Goal: Task Accomplishment & Management: Manage account settings

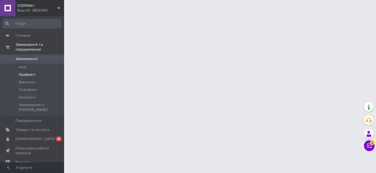
click at [31, 72] on span "Прийняті" at bounding box center [27, 74] width 17 height 5
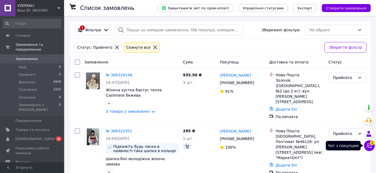
click at [369, 148] on button "Чат з покупцем 1" at bounding box center [369, 145] width 11 height 11
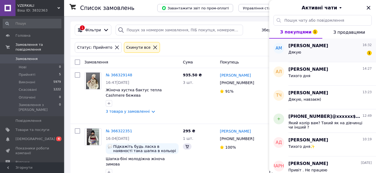
click at [303, 39] on div "[PERSON_NAME] 16:32 Дякую 1" at bounding box center [332, 50] width 88 height 24
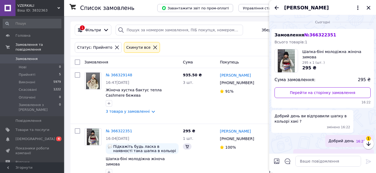
scroll to position [62, 0]
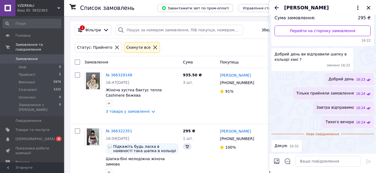
click at [372, 6] on div "[PERSON_NAME]" at bounding box center [322, 7] width 107 height 15
click at [370, 7] on icon "Закрити" at bounding box center [368, 8] width 6 height 6
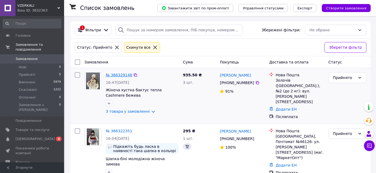
click at [110, 75] on link "№ 366329148" at bounding box center [119, 75] width 26 height 4
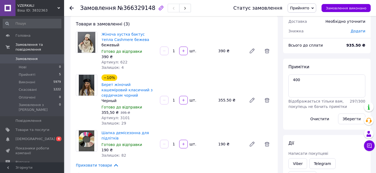
scroll to position [141, 0]
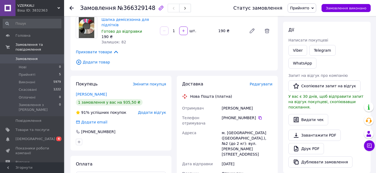
click at [263, 83] on span "Редагувати" at bounding box center [261, 84] width 23 height 4
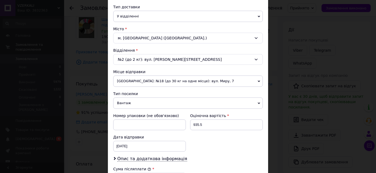
scroll to position [153, 0]
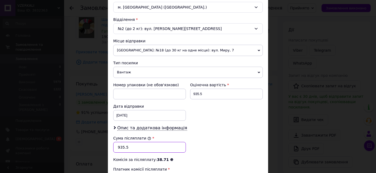
drag, startPoint x: 135, startPoint y: 144, endPoint x: 91, endPoint y: 142, distance: 44.9
click at [113, 142] on input "935.5" at bounding box center [149, 147] width 73 height 11
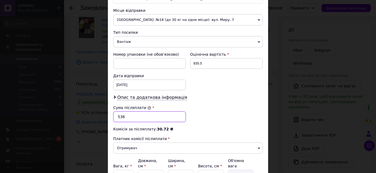
scroll to position [214, 0]
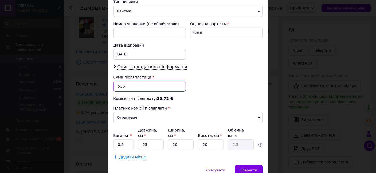
type input "536"
drag, startPoint x: 214, startPoint y: 138, endPoint x: 194, endPoint y: 135, distance: 20.7
click at [198, 139] on input "20" at bounding box center [211, 144] width 26 height 11
type input "1"
type input "0.13"
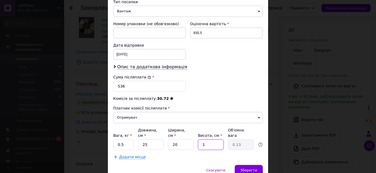
type input "10"
type input "1.25"
type input "10"
drag, startPoint x: 153, startPoint y: 137, endPoint x: 136, endPoint y: 137, distance: 17.4
click at [138, 139] on input "25" at bounding box center [151, 144] width 26 height 11
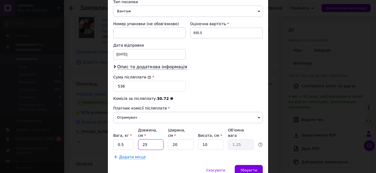
type input "2"
type input "0.1"
type input "20"
type input "1"
type input "20"
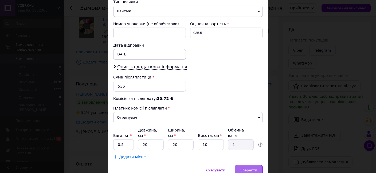
click at [252, 168] on span "Зберегти" at bounding box center [248, 170] width 17 height 4
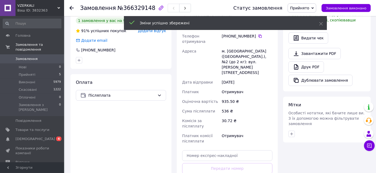
scroll to position [254, 0]
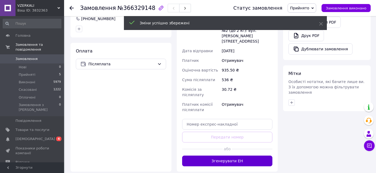
click at [229, 155] on button "Згенерувати ЕН" at bounding box center [227, 160] width 90 height 11
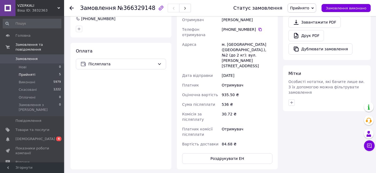
click at [32, 72] on span "Прийняті" at bounding box center [27, 74] width 17 height 5
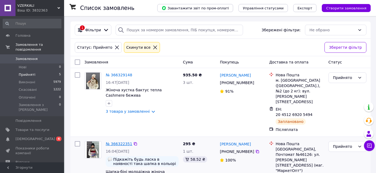
click at [115, 141] on link "№ 366322351" at bounding box center [119, 143] width 26 height 4
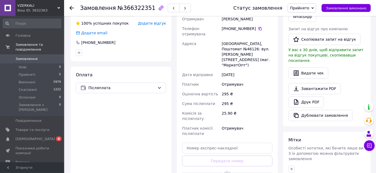
scroll to position [141, 0]
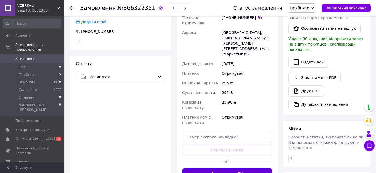
click at [226, 168] on button "Згенерувати ЕН" at bounding box center [227, 173] width 90 height 11
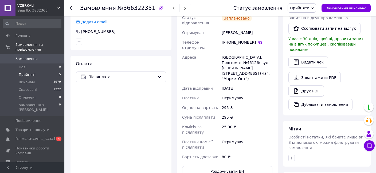
click at [31, 72] on span "Прийняті" at bounding box center [27, 74] width 17 height 5
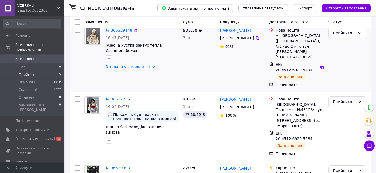
scroll to position [56, 0]
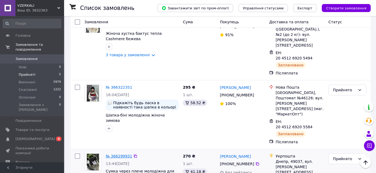
click at [117, 154] on link "№ 366299931" at bounding box center [119, 156] width 26 height 4
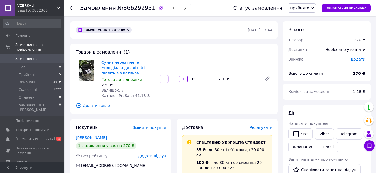
click at [266, 125] on span "Редагувати" at bounding box center [261, 127] width 23 height 4
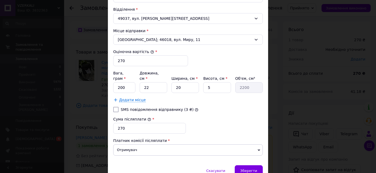
scroll to position [203, 0]
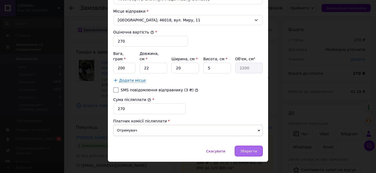
click at [250, 149] on span "Зберегти" at bounding box center [248, 151] width 17 height 4
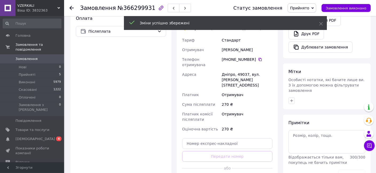
scroll to position [197, 0]
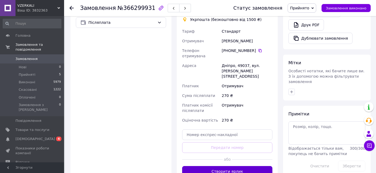
click at [225, 166] on button "Створити ярлик" at bounding box center [227, 171] width 90 height 11
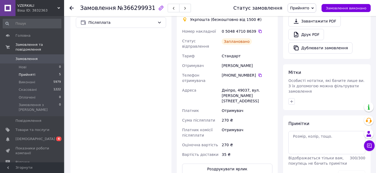
click at [27, 72] on span "Прийняті" at bounding box center [27, 74] width 17 height 5
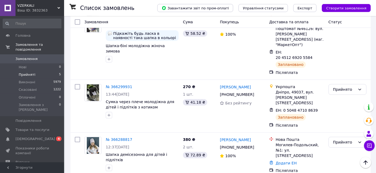
scroll to position [141, 0]
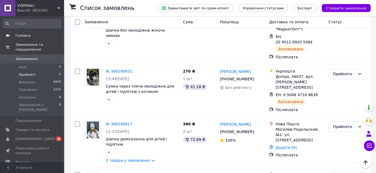
click at [20, 34] on span "Головна" at bounding box center [22, 35] width 15 height 5
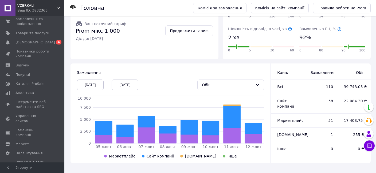
scroll to position [93, 0]
click at [91, 81] on div "[DATE]" at bounding box center [90, 84] width 27 height 11
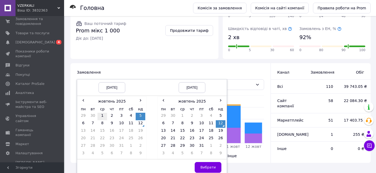
click at [100, 115] on td "1" at bounding box center [102, 115] width 10 height 7
click at [209, 163] on button "Вибрати" at bounding box center [208, 167] width 27 height 11
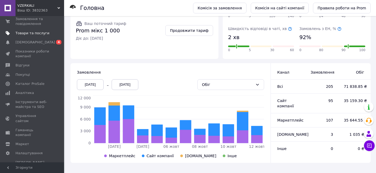
click at [24, 33] on span "Товари та послуги" at bounding box center [32, 33] width 34 height 5
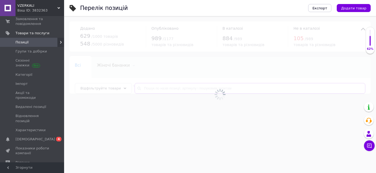
click at [147, 87] on input "text" at bounding box center [250, 88] width 231 height 11
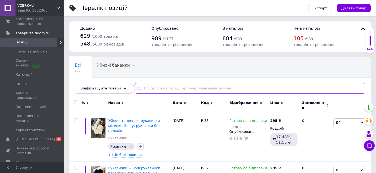
click at [147, 87] on input "text" at bounding box center [250, 88] width 231 height 11
paste input "2018601481"
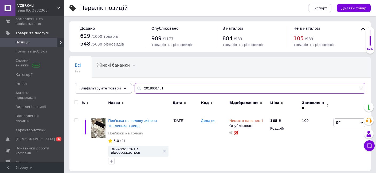
drag, startPoint x: 161, startPoint y: 87, endPoint x: 110, endPoint y: 87, distance: 50.7
click at [135, 87] on input "2018601481" at bounding box center [250, 88] width 231 height 11
drag, startPoint x: 144, startPoint y: 88, endPoint x: 120, endPoint y: 84, distance: 23.5
click at [135, 84] on input "2018601481" at bounding box center [250, 88] width 231 height 11
paste input "541055495"
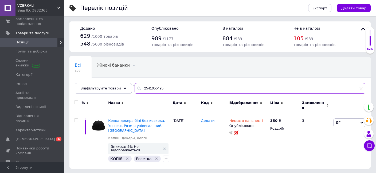
drag, startPoint x: 170, startPoint y: 88, endPoint x: 101, endPoint y: 87, distance: 69.2
click at [135, 87] on input "2541055495" at bounding box center [250, 88] width 231 height 11
paste input "499541710"
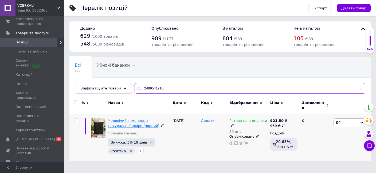
type input "2499541710"
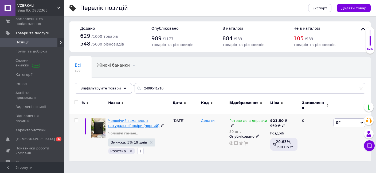
click at [122, 118] on span "Чоловічий гаманець з натуральної шкіри (чорний)" at bounding box center [133, 122] width 51 height 9
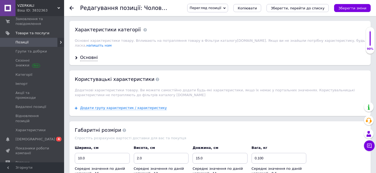
scroll to position [536, 0]
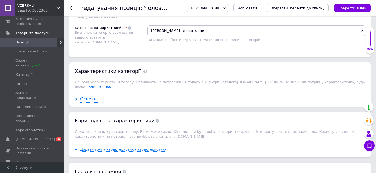
click at [89, 96] on div "Основні" at bounding box center [89, 99] width 18 height 6
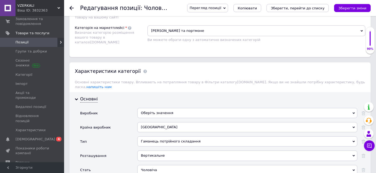
click at [153, 108] on div "Оберіть значення" at bounding box center [247, 113] width 220 height 10
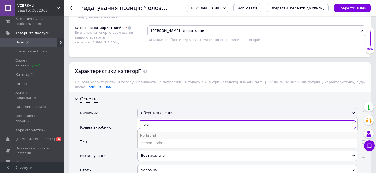
type input "no br"
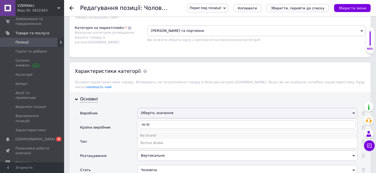
click at [148, 133] on div "No brand" at bounding box center [247, 135] width 214 height 5
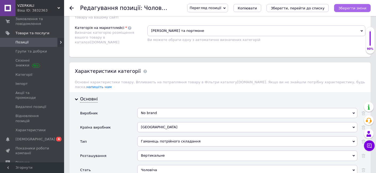
click at [350, 11] on button "Зберегти зміни" at bounding box center [352, 8] width 37 height 8
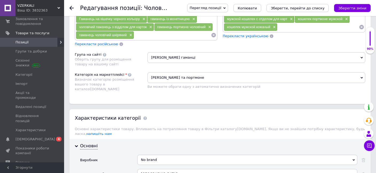
scroll to position [507, 0]
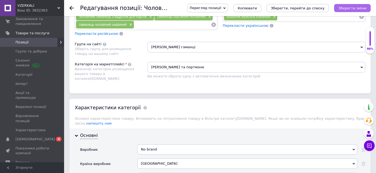
click at [347, 10] on icon "Зберегти зміни" at bounding box center [352, 8] width 28 height 4
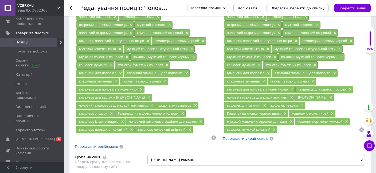
scroll to position [366, 0]
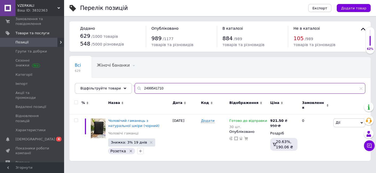
drag, startPoint x: 133, startPoint y: 83, endPoint x: 88, endPoint y: 81, distance: 45.5
click at [135, 83] on input "2499541710" at bounding box center [250, 88] width 231 height 11
paste input "66712335"
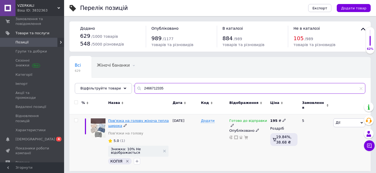
type input "2466712335"
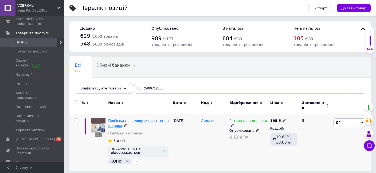
click at [115, 119] on span "Пов'язка на голову жіноча тепла широка" at bounding box center [138, 122] width 61 height 9
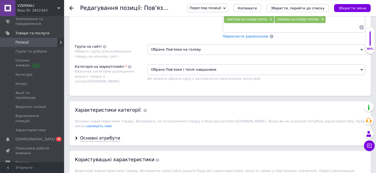
scroll to position [451, 0]
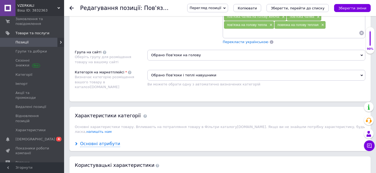
click at [100, 140] on div "Основні атрибути" at bounding box center [100, 143] width 40 height 6
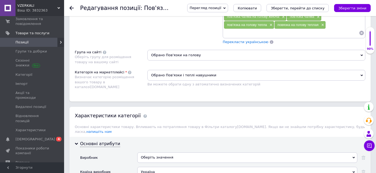
drag, startPoint x: 179, startPoint y: 140, endPoint x: 131, endPoint y: 140, distance: 48.3
click at [131, 152] on div "Виробник Оберіть значення" at bounding box center [222, 159] width 285 height 14
click at [162, 152] on div "Оберіть значення" at bounding box center [247, 157] width 220 height 10
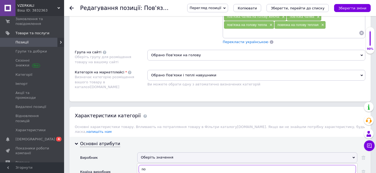
scroll to position [479, 0]
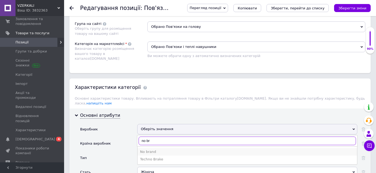
type input "no br"
click at [151, 149] on div "No brand" at bounding box center [247, 151] width 214 height 5
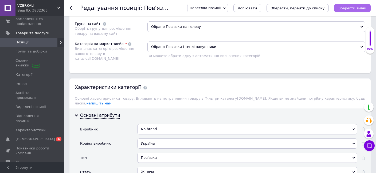
click at [351, 9] on icon "Зберегти зміни" at bounding box center [352, 8] width 28 height 4
click at [360, 7] on icon "Зберегти зміни" at bounding box center [352, 8] width 28 height 4
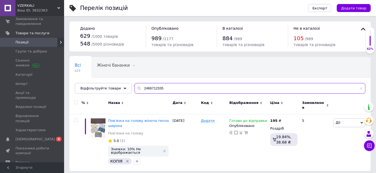
drag, startPoint x: 164, startPoint y: 88, endPoint x: 120, endPoint y: 88, distance: 44.6
click at [135, 88] on input "2466712335" at bounding box center [250, 88] width 231 height 11
paste input "09444"
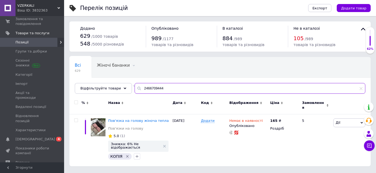
drag, startPoint x: 163, startPoint y: 85, endPoint x: 112, endPoint y: 88, distance: 50.8
click at [135, 88] on input "2466709444" at bounding box center [250, 88] width 231 height 11
paste input "29320656"
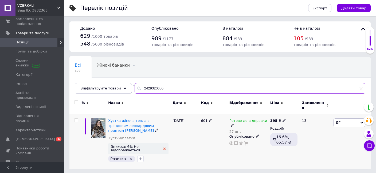
type input "2429320656"
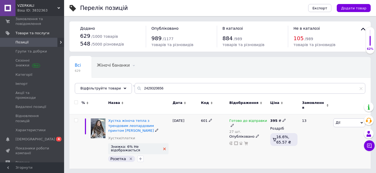
click at [164, 147] on icon at bounding box center [164, 148] width 3 height 3
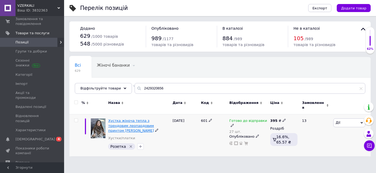
click at [132, 118] on span "Хустка жіноча тепла з трендовим леопардовим принтом [PERSON_NAME]" at bounding box center [131, 125] width 46 height 14
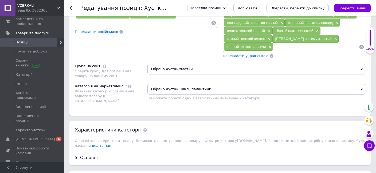
scroll to position [479, 0]
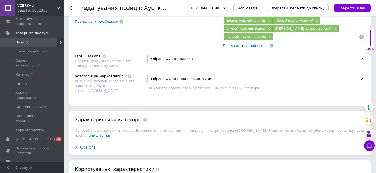
click at [86, 144] on div "Основні" at bounding box center [89, 147] width 18 height 6
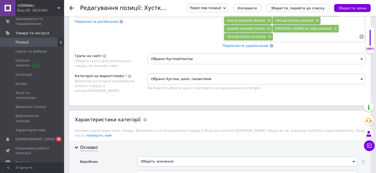
click at [152, 156] on div "Оберіть значення" at bounding box center [247, 161] width 220 height 10
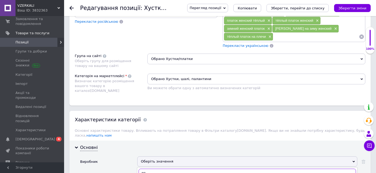
scroll to position [507, 0]
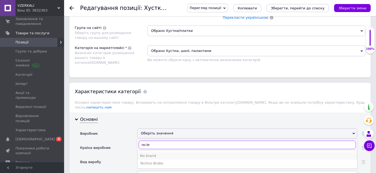
type input "no br"
click at [150, 153] on div "No brand" at bounding box center [247, 155] width 214 height 5
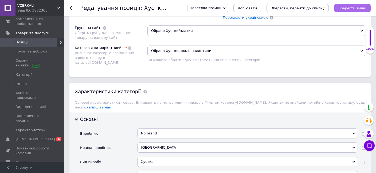
click at [356, 9] on icon "Зберегти зміни" at bounding box center [352, 8] width 28 height 4
click at [355, 8] on icon "Зберегти зміни" at bounding box center [352, 8] width 28 height 4
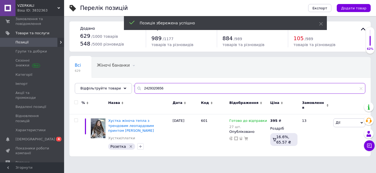
drag, startPoint x: 167, startPoint y: 90, endPoint x: 99, endPoint y: 88, distance: 68.1
click at [135, 88] on input "2429320656" at bounding box center [250, 88] width 231 height 11
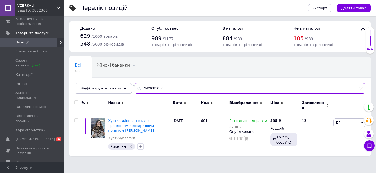
paste input "393149027"
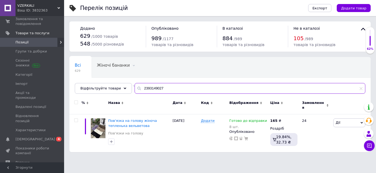
drag, startPoint x: 165, startPoint y: 88, endPoint x: 97, endPoint y: 94, distance: 68.8
click at [135, 93] on input "2393149027" at bounding box center [250, 88] width 231 height 11
paste input "60459285"
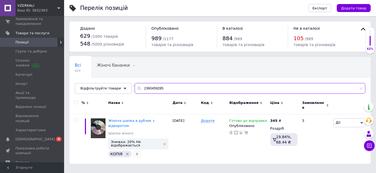
drag, startPoint x: 169, startPoint y: 89, endPoint x: 107, endPoint y: 89, distance: 61.2
click at [135, 89] on input "2360459285" at bounding box center [250, 88] width 231 height 11
paste input "5364093"
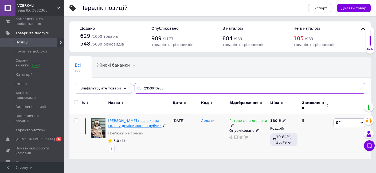
type input "2353640935"
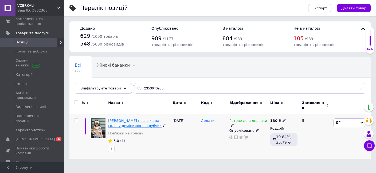
click at [124, 119] on span "[PERSON_NAME] пов'язка на голову демісезонна в рубчик" at bounding box center [134, 122] width 53 height 9
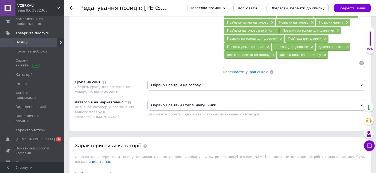
scroll to position [451, 0]
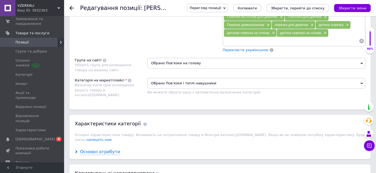
click at [104, 148] on div "Основні атрибути" at bounding box center [100, 151] width 40 height 6
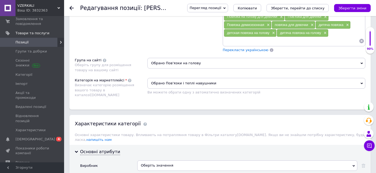
click at [152, 160] on div "Оберіть значення" at bounding box center [247, 165] width 220 height 10
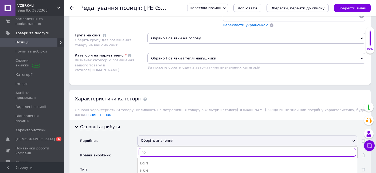
scroll to position [479, 0]
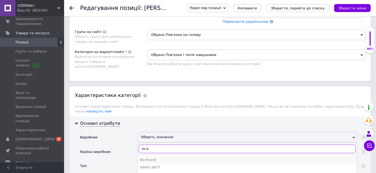
type input "no b"
click at [150, 157] on div "No brand" at bounding box center [247, 159] width 214 height 5
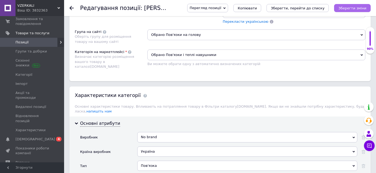
click at [356, 9] on icon "Зберегти зміни" at bounding box center [352, 8] width 28 height 4
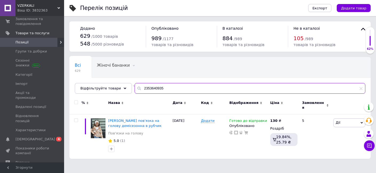
drag, startPoint x: 155, startPoint y: 89, endPoint x: 115, endPoint y: 88, distance: 40.1
click at [135, 88] on input "2353640935" at bounding box center [250, 88] width 231 height 11
paste input "22053"
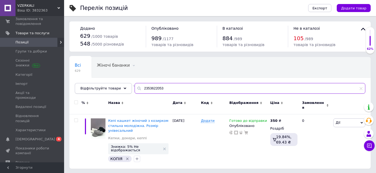
drag, startPoint x: 163, startPoint y: 88, endPoint x: 105, endPoint y: 88, distance: 57.2
click at [135, 87] on input "2353622053" at bounding box center [250, 88] width 231 height 11
paste input "2847275"
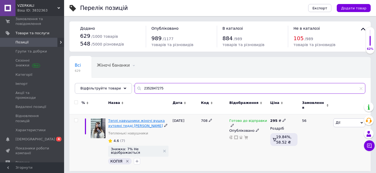
type input "2352847275"
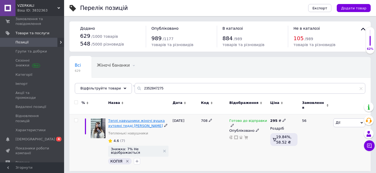
click at [127, 118] on span "Теплі навушники жіночі вушка хутряні тедді [PERSON_NAME]" at bounding box center [136, 122] width 57 height 9
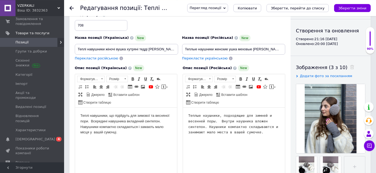
scroll to position [84, 0]
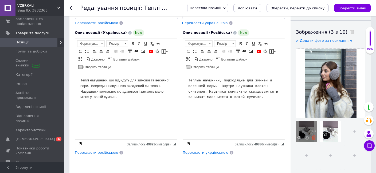
click at [314, 135] on icon at bounding box center [314, 137] width 4 height 4
click at [314, 137] on use at bounding box center [314, 137] width 4 height 4
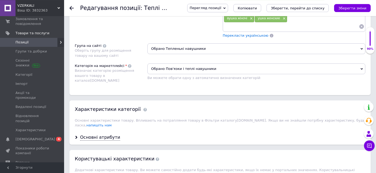
scroll to position [451, 0]
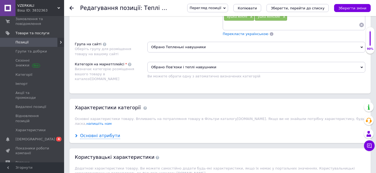
click at [95, 132] on div "Основні атрибути" at bounding box center [100, 135] width 40 height 6
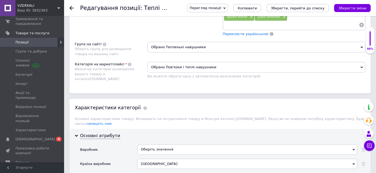
click at [149, 144] on div "Оберіть значення" at bounding box center [247, 149] width 220 height 10
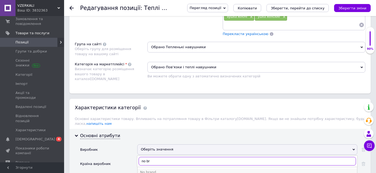
type input "no br"
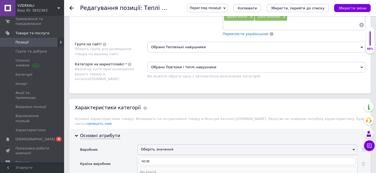
click at [148, 169] on div "No brand" at bounding box center [247, 171] width 214 height 5
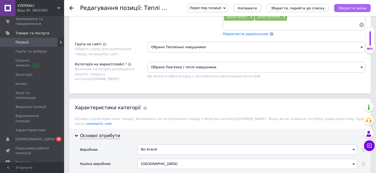
click at [357, 10] on icon "Зберегти зміни" at bounding box center [352, 8] width 28 height 4
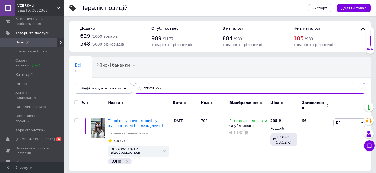
drag, startPoint x: 169, startPoint y: 85, endPoint x: 112, endPoint y: 86, distance: 56.4
click at [135, 86] on input "2352847275" at bounding box center [250, 88] width 231 height 11
paste input "29892"
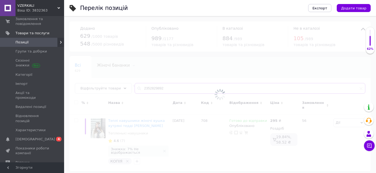
type input "2352829892"
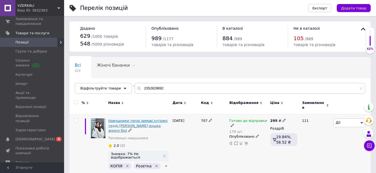
click at [126, 118] on span "Навушники теплі зимові хутряні тедді [PERSON_NAME] вушка жіночі білі" at bounding box center [137, 125] width 59 height 14
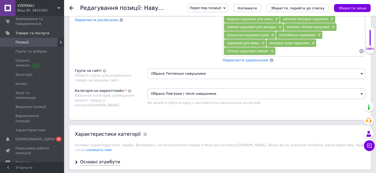
scroll to position [507, 0]
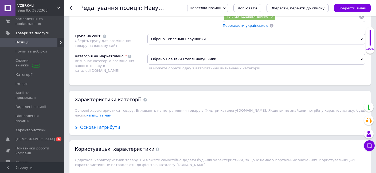
click at [99, 124] on div "Основні атрибути" at bounding box center [100, 127] width 40 height 6
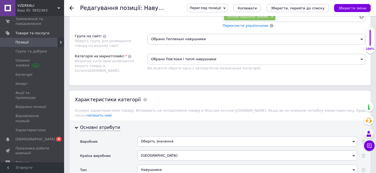
click at [153, 136] on div "Оберіть значення" at bounding box center [247, 141] width 220 height 10
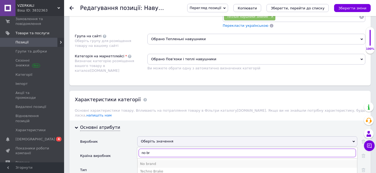
type input "no br"
click at [147, 161] on div "No brand" at bounding box center [247, 163] width 214 height 5
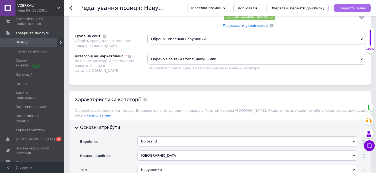
click at [356, 9] on icon "Зберегти зміни" at bounding box center [352, 8] width 28 height 4
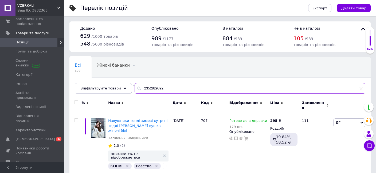
drag, startPoint x: 164, startPoint y: 87, endPoint x: 114, endPoint y: 87, distance: 50.7
click at [135, 87] on input "2352829892" at bounding box center [250, 88] width 231 height 11
paste input "45900441"
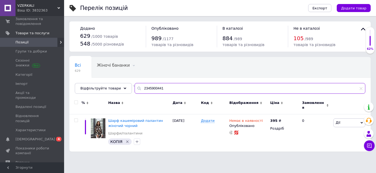
drag, startPoint x: 166, startPoint y: 85, endPoint x: 105, endPoint y: 88, distance: 60.2
click at [135, 88] on input "2345900441" at bounding box center [250, 88] width 231 height 11
paste input "887123"
drag, startPoint x: 167, startPoint y: 88, endPoint x: 104, endPoint y: 87, distance: 62.8
click at [135, 87] on input "2345887123" at bounding box center [250, 88] width 231 height 11
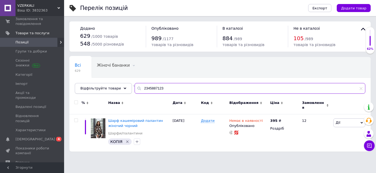
paste input "21274667"
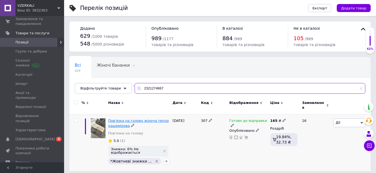
type input "2321274667"
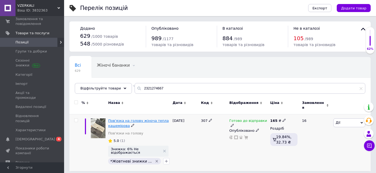
click at [120, 122] on span "Пов'язка на голову жіноча тепла кашемірова" at bounding box center [138, 122] width 61 height 9
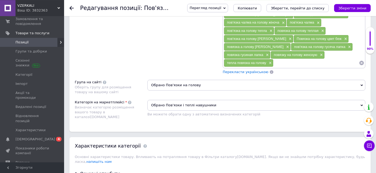
scroll to position [451, 0]
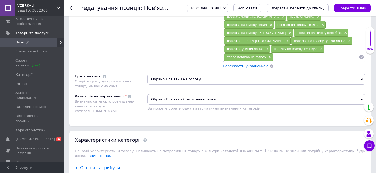
click at [98, 165] on div "Основні атрибути" at bounding box center [100, 168] width 40 height 6
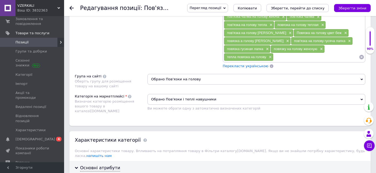
drag, startPoint x: 153, startPoint y: 163, endPoint x: 156, endPoint y: 159, distance: 4.4
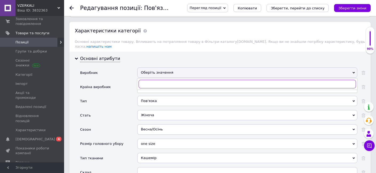
scroll to position [569, 0]
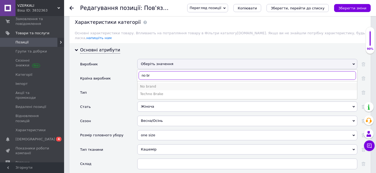
type input "no br"
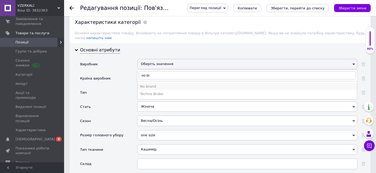
click at [148, 84] on div "No brand" at bounding box center [247, 86] width 214 height 5
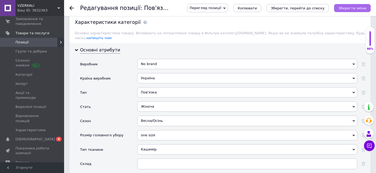
click at [356, 10] on icon "Зберегти зміни" at bounding box center [352, 8] width 28 height 4
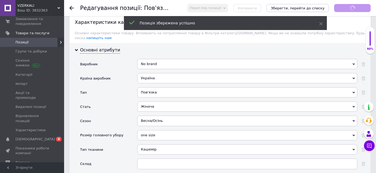
scroll to position [577, 0]
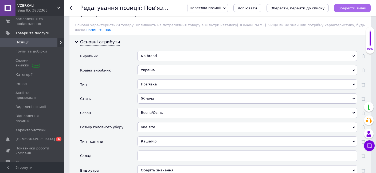
click at [345, 8] on icon "Зберегти зміни" at bounding box center [352, 8] width 28 height 4
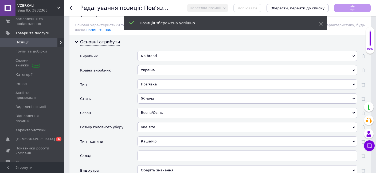
scroll to position [569, 0]
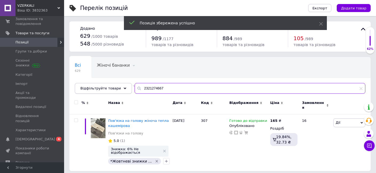
drag, startPoint x: 169, startPoint y: 87, endPoint x: 108, endPoint y: 87, distance: 61.4
click at [135, 88] on input "2321274667" at bounding box center [250, 88] width 231 height 11
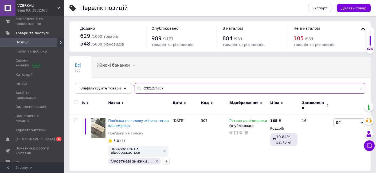
paste input "19634131"
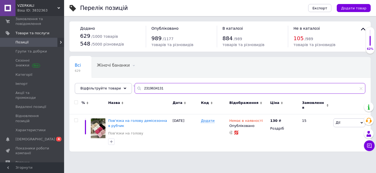
drag, startPoint x: 148, startPoint y: 87, endPoint x: 111, endPoint y: 85, distance: 37.5
click at [135, 85] on input "2319634131" at bounding box center [250, 88] width 231 height 11
paste input "296271758"
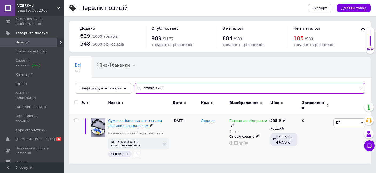
type input "2296271758"
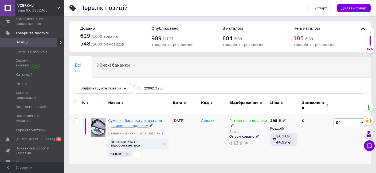
click at [123, 119] on span "Сумочка бананка дитяча для дівчинки з сердечком" at bounding box center [135, 122] width 54 height 9
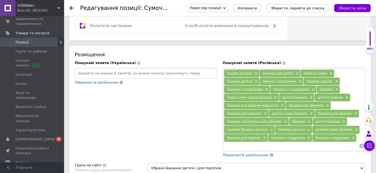
scroll to position [254, 0]
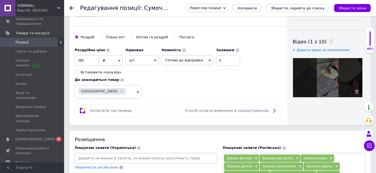
click at [356, 91] on use at bounding box center [357, 91] width 4 height 4
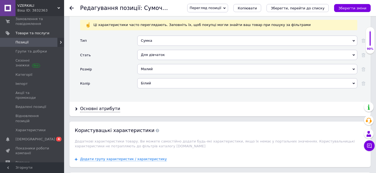
scroll to position [592, 0]
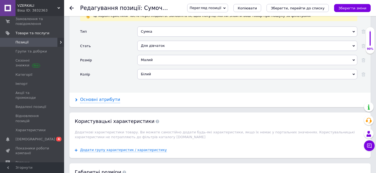
click at [102, 96] on div "Основні атрибути" at bounding box center [100, 99] width 40 height 6
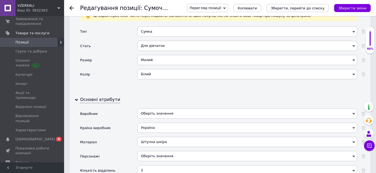
click at [150, 108] on div "Оберіть значення" at bounding box center [247, 113] width 220 height 10
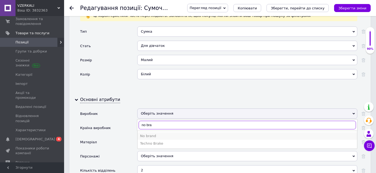
type input "no bra"
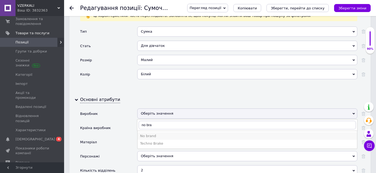
click at [146, 133] on div "No brand" at bounding box center [247, 135] width 214 height 5
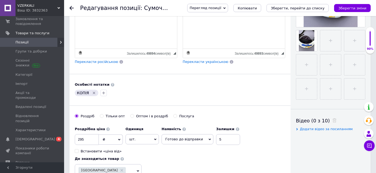
scroll to position [169, 0]
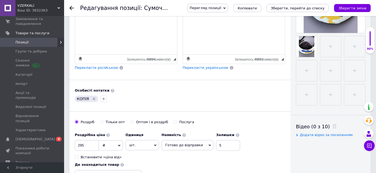
click at [93, 95] on div "КОПІЯ" at bounding box center [87, 98] width 24 height 6
click at [93, 98] on icon "Видалити мітку" at bounding box center [94, 98] width 2 height 2
click at [78, 98] on icon "button" at bounding box center [78, 98] width 3 height 3
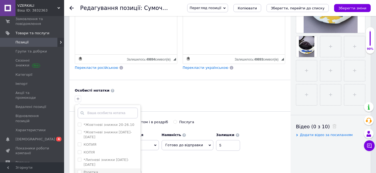
click at [80, 170] on input "Розетка" at bounding box center [79, 171] width 3 height 3
checkbox input "true"
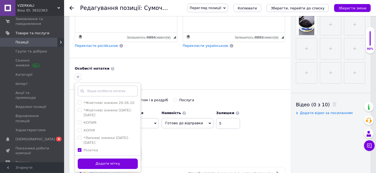
scroll to position [225, 0]
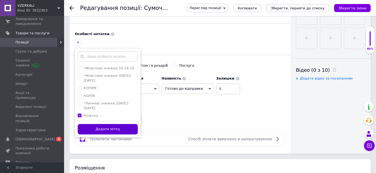
click at [120, 124] on button "Додати мітку" at bounding box center [108, 129] width 60 height 10
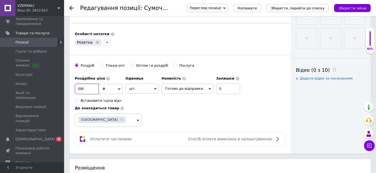
drag, startPoint x: 89, startPoint y: 87, endPoint x: 40, endPoint y: 86, distance: 49.2
click at [75, 86] on input "295" at bounding box center [87, 88] width 24 height 11
type input "315"
click at [349, 7] on icon "Зберегти зміни" at bounding box center [352, 8] width 28 height 4
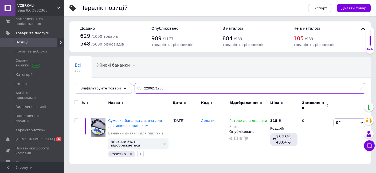
drag, startPoint x: 168, startPoint y: 86, endPoint x: 96, endPoint y: 87, distance: 72.1
click at [135, 87] on input "2296271758" at bounding box center [250, 88] width 231 height 11
paste input "75685011"
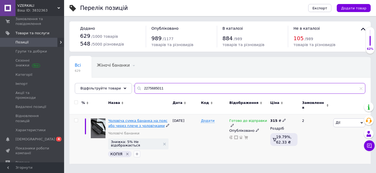
type input "2275685011"
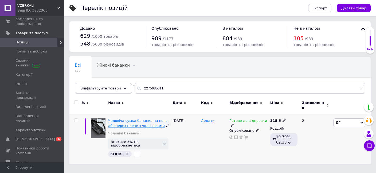
click at [134, 120] on span "Чоловіча сумка бананка на пояс або через плече з чоловічками" at bounding box center [137, 122] width 59 height 9
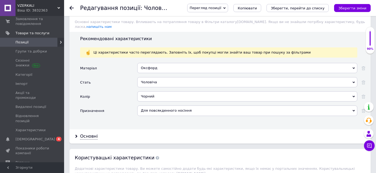
scroll to position [592, 0]
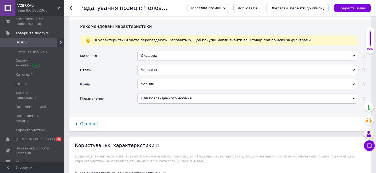
click at [88, 121] on div "Основні" at bounding box center [89, 124] width 18 height 6
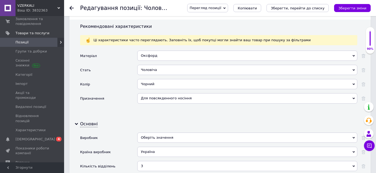
click at [145, 132] on div "Оберіть значення" at bounding box center [247, 137] width 220 height 10
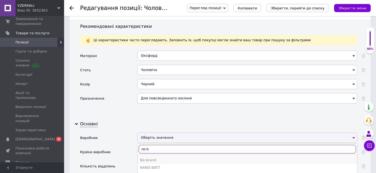
type input "no b"
click at [148, 157] on div "No brand" at bounding box center [247, 159] width 214 height 5
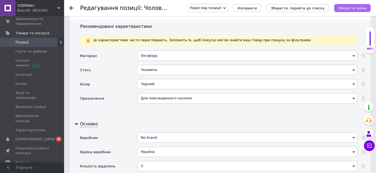
click at [349, 9] on icon "Зберегти зміни" at bounding box center [352, 8] width 28 height 4
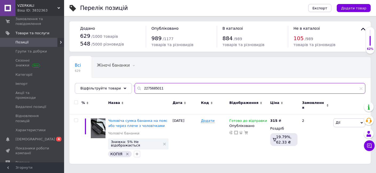
drag, startPoint x: 165, startPoint y: 87, endPoint x: 114, endPoint y: 87, distance: 50.2
click at [135, 87] on input "2275685011" at bounding box center [250, 88] width 231 height 11
paste input "309189"
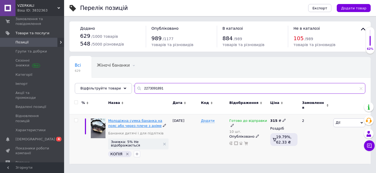
type input "2273091891"
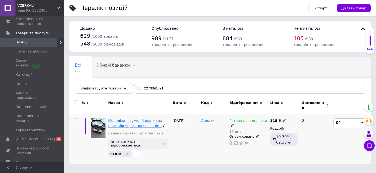
click at [130, 118] on span "Молодіжна сумка бананка на пояс або через плече з аніме" at bounding box center [135, 122] width 54 height 9
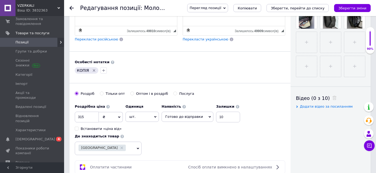
scroll to position [169, 0]
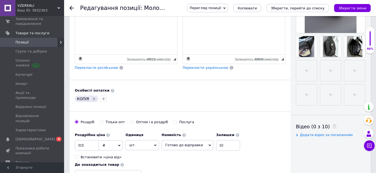
click at [92, 96] on icon "Видалити мітку" at bounding box center [94, 98] width 4 height 4
click at [77, 98] on icon "button" at bounding box center [78, 98] width 4 height 4
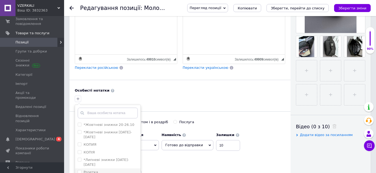
click at [80, 170] on input "Розетка" at bounding box center [79, 171] width 3 height 3
checkbox input "true"
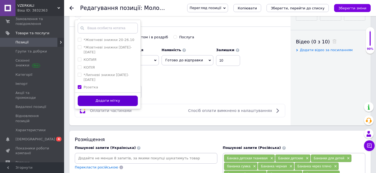
click at [118, 96] on button "Додати мітку" at bounding box center [108, 100] width 60 height 10
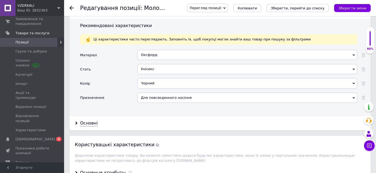
scroll to position [620, 0]
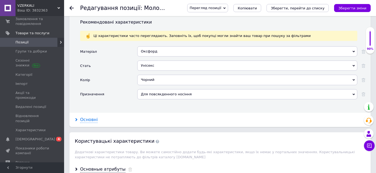
click at [89, 116] on div "Основні" at bounding box center [89, 119] width 18 height 6
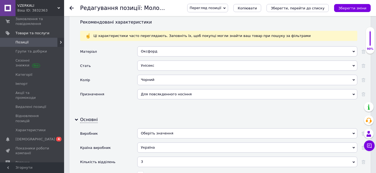
click at [151, 128] on div "Оберіть значення" at bounding box center [247, 133] width 220 height 10
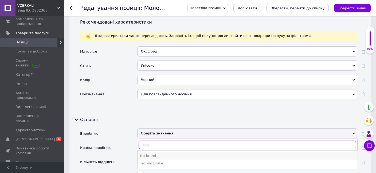
type input "no br"
click at [147, 152] on li "No brand" at bounding box center [248, 155] width 220 height 7
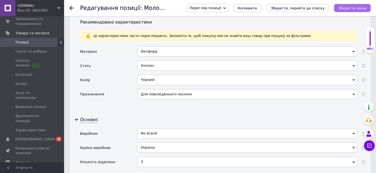
click at [357, 6] on icon "Зберегти зміни" at bounding box center [352, 8] width 28 height 4
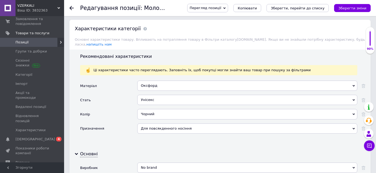
scroll to position [564, 0]
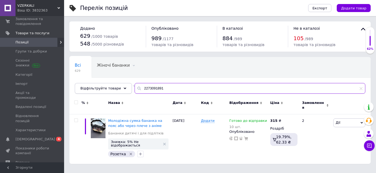
drag, startPoint x: 161, startPoint y: 87, endPoint x: 111, endPoint y: 86, distance: 50.2
click at [135, 86] on input "2273091891" at bounding box center [250, 88] width 231 height 11
paste input "179525757"
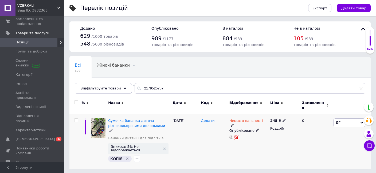
click at [344, 122] on span "Дії" at bounding box center [349, 122] width 32 height 9
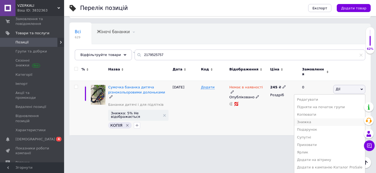
scroll to position [37, 0]
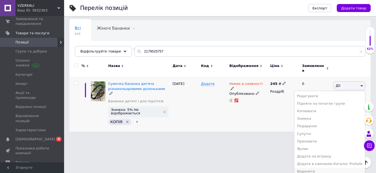
click at [317, 169] on li "Видалити" at bounding box center [329, 170] width 71 height 7
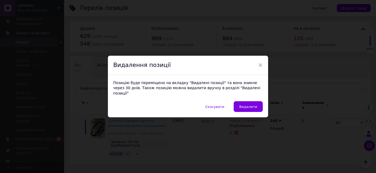
scroll to position [0, 0]
click at [247, 104] on span "Видалити" at bounding box center [248, 106] width 18 height 4
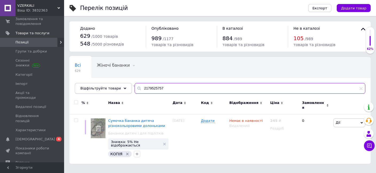
drag, startPoint x: 155, startPoint y: 86, endPoint x: 91, endPoint y: 84, distance: 64.7
click at [135, 85] on input "2179525757" at bounding box center [250, 88] width 231 height 11
paste input "38841275"
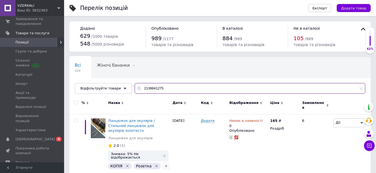
drag, startPoint x: 169, startPoint y: 87, endPoint x: 116, endPoint y: 86, distance: 52.6
click at [135, 87] on input "2138841275" at bounding box center [250, 88] width 231 height 11
paste input "17839"
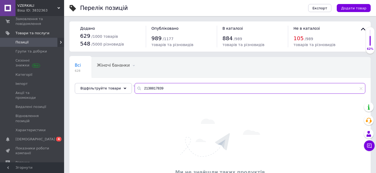
click at [166, 88] on input "2138817839" at bounding box center [250, 88] width 231 height 11
drag, startPoint x: 164, startPoint y: 88, endPoint x: 132, endPoint y: 88, distance: 31.8
click at [135, 88] on input "2138817839" at bounding box center [250, 88] width 231 height 11
paste input "8"
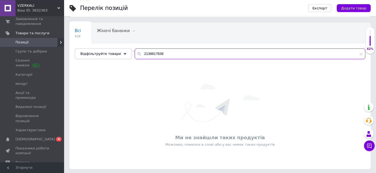
scroll to position [36, 0]
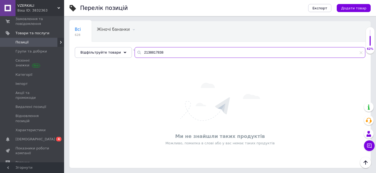
click at [166, 51] on input "2138817838" at bounding box center [250, 52] width 231 height 11
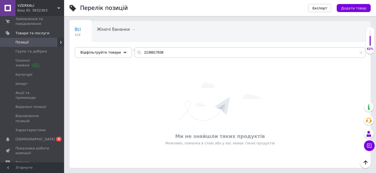
click at [75, 29] on span "Всі" at bounding box center [78, 29] width 6 height 5
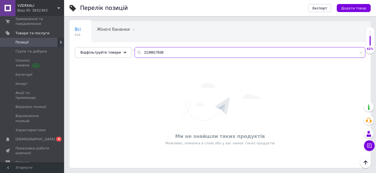
click at [164, 51] on input "2138817838" at bounding box center [250, 52] width 231 height 11
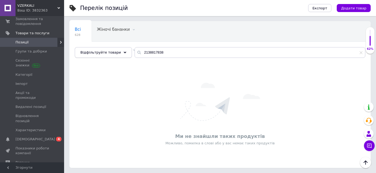
click at [105, 52] on span "Відфільтруйте товари" at bounding box center [100, 52] width 41 height 4
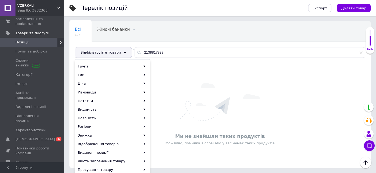
click at [96, 52] on span "Відфільтруйте товари" at bounding box center [100, 52] width 41 height 4
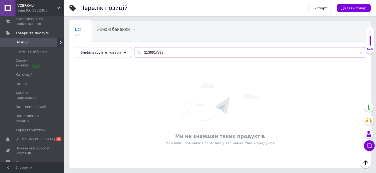
click at [177, 51] on input "2138817838" at bounding box center [250, 52] width 231 height 11
drag, startPoint x: 169, startPoint y: 49, endPoint x: 115, endPoint y: 57, distance: 55.2
click at [135, 57] on input "2138817838" at bounding box center [250, 52] width 231 height 11
paste input "2404612"
type input "2132404612"
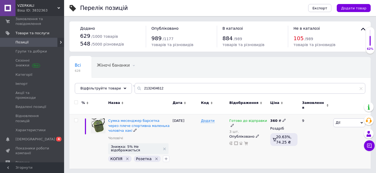
click at [127, 156] on icon "Видалити мітку" at bounding box center [127, 158] width 4 height 4
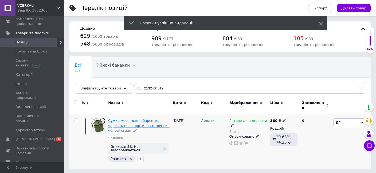
click at [142, 119] on span "Сумка месенджер барсетка через плече спортивна маленька чоловіча хакі" at bounding box center [138, 125] width 61 height 14
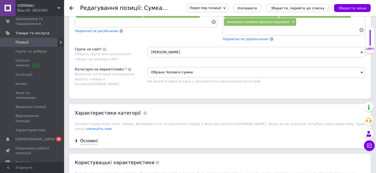
scroll to position [479, 0]
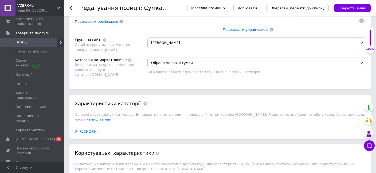
click at [86, 128] on div "Основні" at bounding box center [89, 131] width 18 height 6
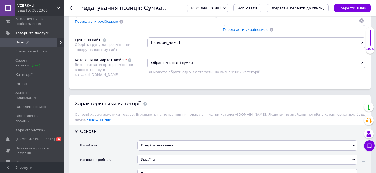
click at [143, 140] on div "Оберіть значення" at bounding box center [247, 145] width 220 height 10
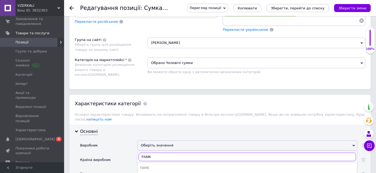
type input "FAMK"
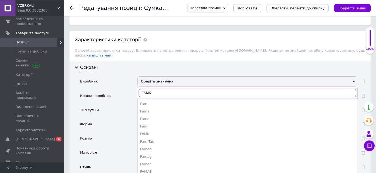
scroll to position [564, 0]
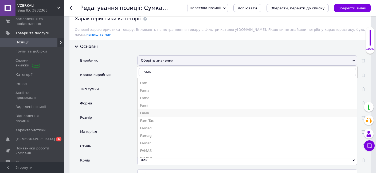
click at [153, 110] on div "FAMK" at bounding box center [247, 112] width 214 height 5
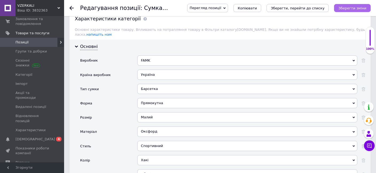
click at [350, 8] on icon "Зберегти зміни" at bounding box center [352, 8] width 28 height 4
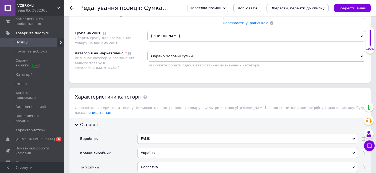
scroll to position [479, 0]
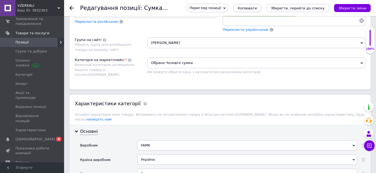
drag, startPoint x: 351, startPoint y: 9, endPoint x: 267, endPoint y: 7, distance: 83.6
click at [350, 9] on icon "Зберегти зміни" at bounding box center [352, 8] width 28 height 4
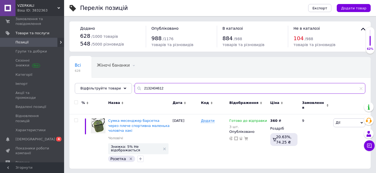
drag, startPoint x: 147, startPoint y: 86, endPoint x: 105, endPoint y: 86, distance: 41.7
click at [135, 86] on input "2132404612" at bounding box center [250, 88] width 231 height 11
paste input "4186351"
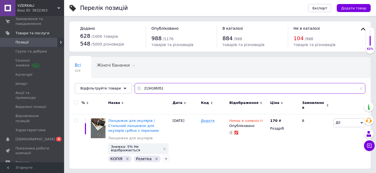
drag, startPoint x: 162, startPoint y: 86, endPoint x: 87, endPoint y: 88, distance: 74.3
click at [135, 88] on input "2134186351" at bounding box center [250, 88] width 231 height 11
paste input "204319"
drag, startPoint x: 164, startPoint y: 88, endPoint x: 100, endPoint y: 88, distance: 64.6
click at [135, 88] on input "2134204319" at bounding box center [250, 88] width 231 height 11
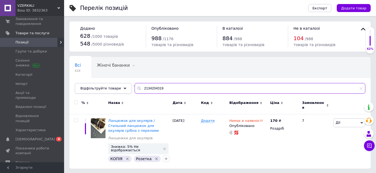
paste input "13256"
drag, startPoint x: 165, startPoint y: 86, endPoint x: 105, endPoint y: 91, distance: 60.8
click at [135, 91] on input "2134213256" at bounding box center [250, 88] width 231 height 11
paste input "24010"
drag, startPoint x: 163, startPoint y: 85, endPoint x: 101, endPoint y: 85, distance: 62.5
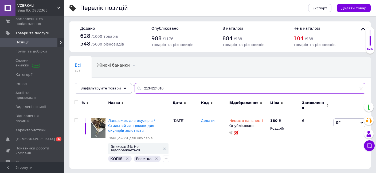
click at [135, 85] on input "2134224010" at bounding box center [250, 88] width 231 height 11
paste input "88645"
drag, startPoint x: 164, startPoint y: 88, endPoint x: 93, endPoint y: 85, distance: 70.8
click at [135, 85] on input "2134886450" at bounding box center [250, 88] width 231 height 11
paste input "5651745"
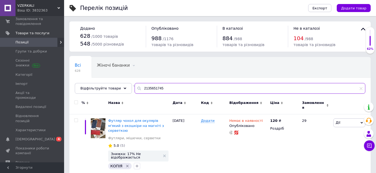
drag, startPoint x: 162, startPoint y: 84, endPoint x: 113, endPoint y: 90, distance: 49.8
click at [135, 90] on input "2135651745" at bounding box center [250, 88] width 231 height 11
paste input "8817836"
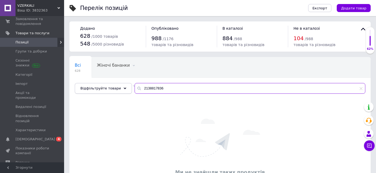
drag, startPoint x: 158, startPoint y: 88, endPoint x: 123, endPoint y: 88, distance: 35.3
click at [135, 88] on input "2138817836" at bounding box center [250, 88] width 231 height 11
paste input "7"
type input "2138817837"
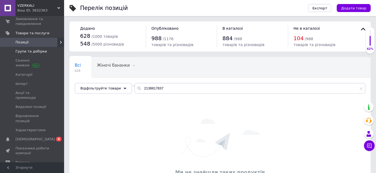
click at [28, 51] on span "Групи та добірки" at bounding box center [31, 51] width 32 height 5
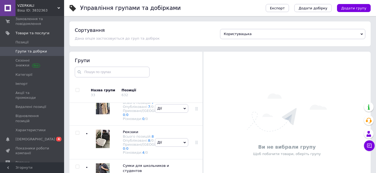
scroll to position [676, 0]
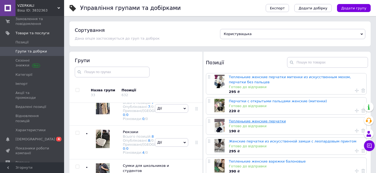
click at [244, 120] on link "Тепленькие женские перчатки" at bounding box center [257, 121] width 57 height 4
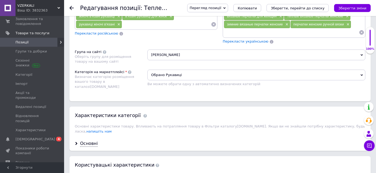
scroll to position [451, 0]
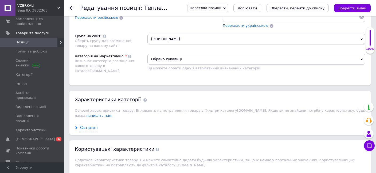
click at [88, 124] on div "Основні" at bounding box center [89, 127] width 18 height 6
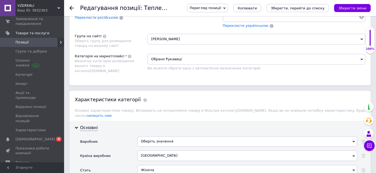
click at [155, 136] on div "Оберіть значення" at bounding box center [247, 141] width 220 height 10
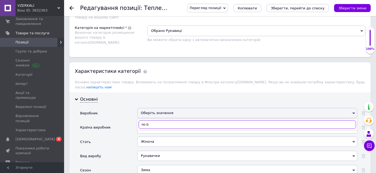
scroll to position [0, 0]
type input "no bra"
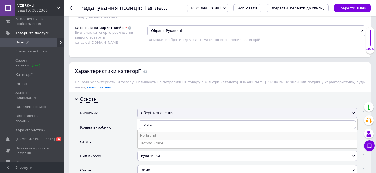
click at [147, 133] on div "No brand" at bounding box center [247, 135] width 214 height 5
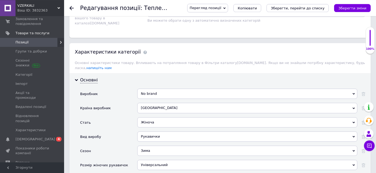
scroll to position [507, 0]
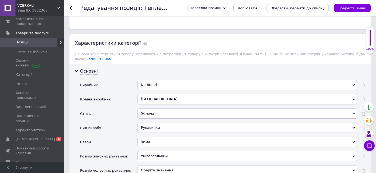
click at [151, 151] on div "Універсальний" at bounding box center [247, 156] width 220 height 10
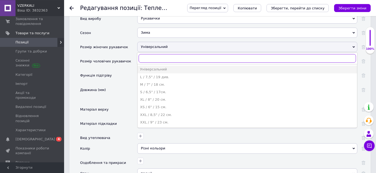
scroll to position [592, 0]
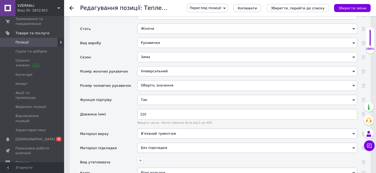
click at [118, 68] on div "Розмір жіночих рукавичок" at bounding box center [108, 73] width 57 height 14
click at [358, 8] on icon "Зберегти зміни" at bounding box center [352, 8] width 28 height 4
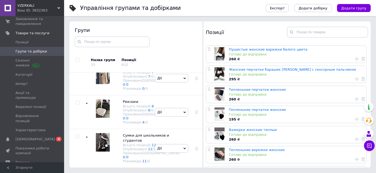
scroll to position [243, 0]
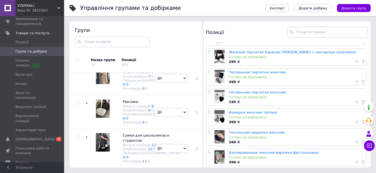
click at [103, 16] on img at bounding box center [103, 7] width 14 height 18
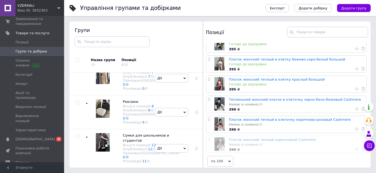
scroll to position [0, 0]
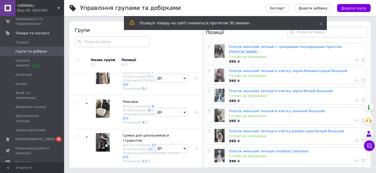
click at [23, 146] on span "Показники роботи компанії" at bounding box center [32, 151] width 34 height 10
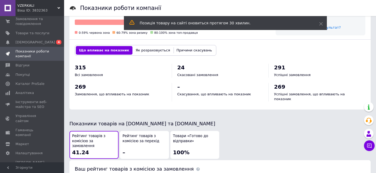
scroll to position [225, 0]
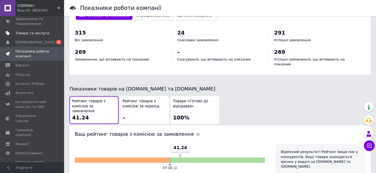
click at [29, 33] on span "Товари та послуги" at bounding box center [32, 33] width 34 height 5
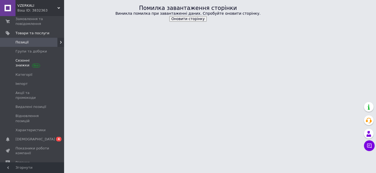
click at [30, 59] on link "Сезонні знижки" at bounding box center [32, 63] width 64 height 14
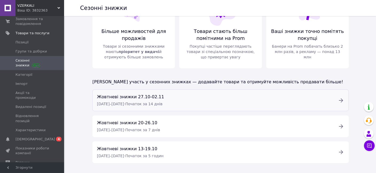
scroll to position [42, 0]
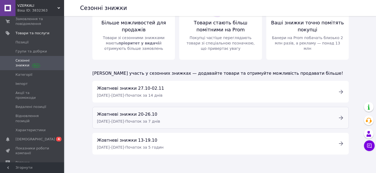
click at [134, 115] on span "Жовтневі знижки 20-26.10" at bounding box center [127, 113] width 60 height 5
